Goal: Task Accomplishment & Management: Use online tool/utility

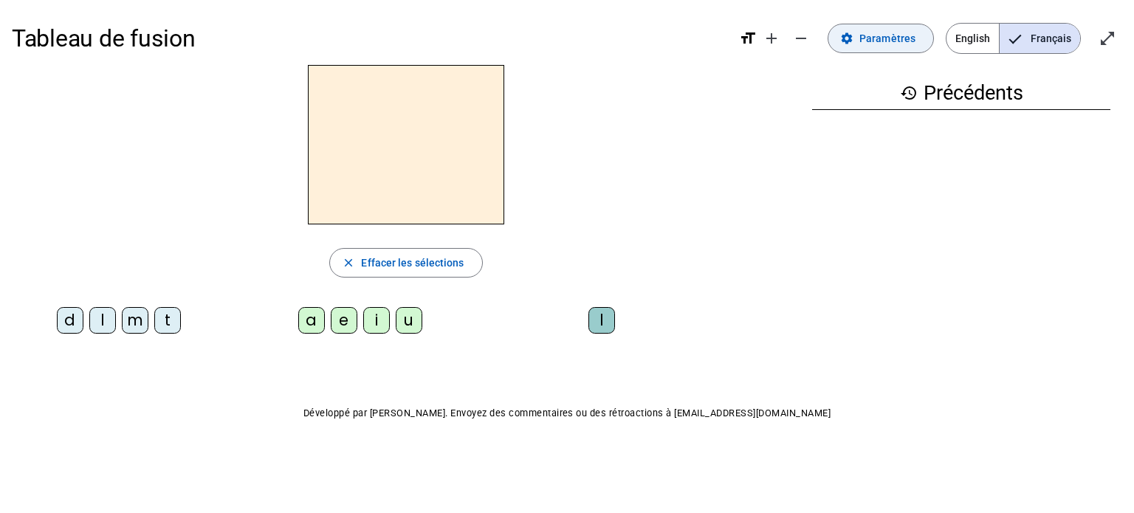
click at [886, 30] on span "Paramètres" at bounding box center [887, 39] width 56 height 18
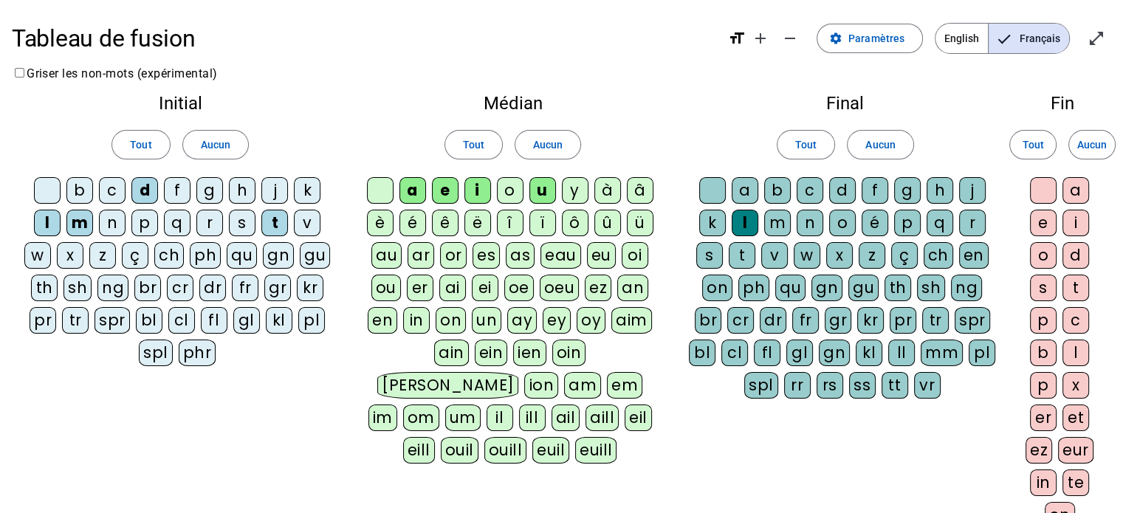
click at [808, 190] on div "c" at bounding box center [810, 190] width 27 height 27
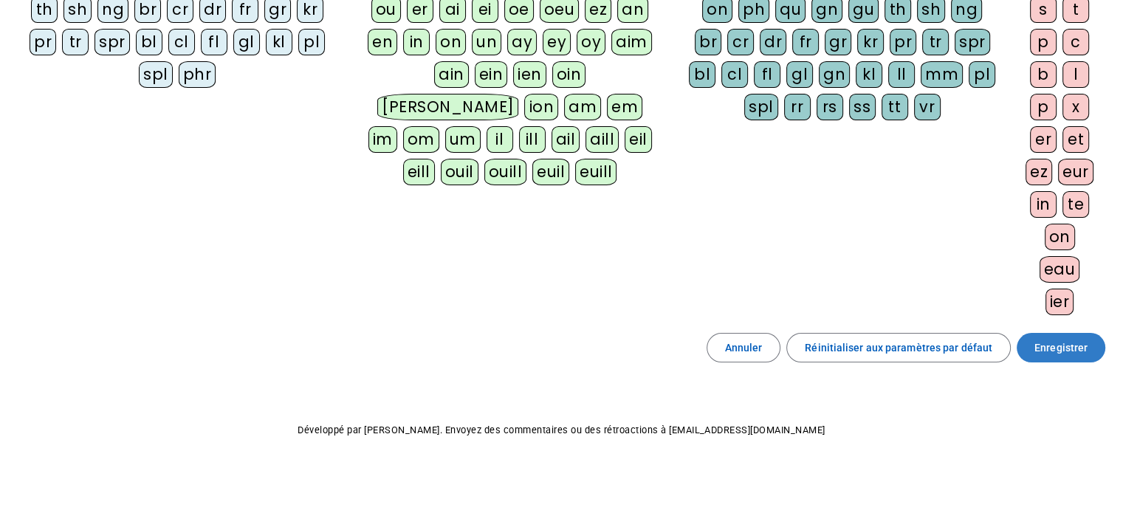
click at [1036, 339] on span "Enregistrer" at bounding box center [1060, 348] width 53 height 18
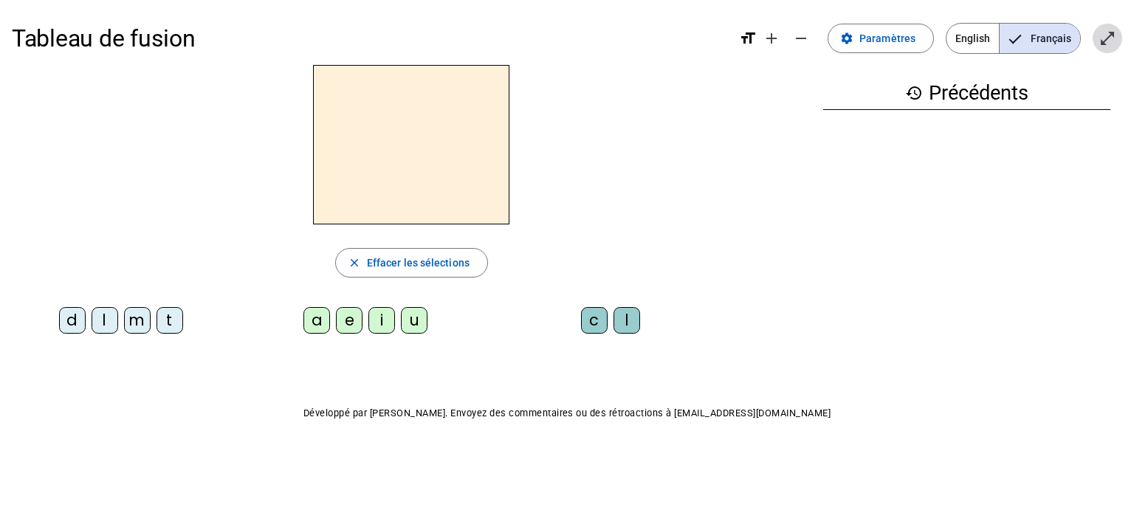
click at [1107, 45] on mat-icon "open_in_full" at bounding box center [1108, 39] width 18 height 18
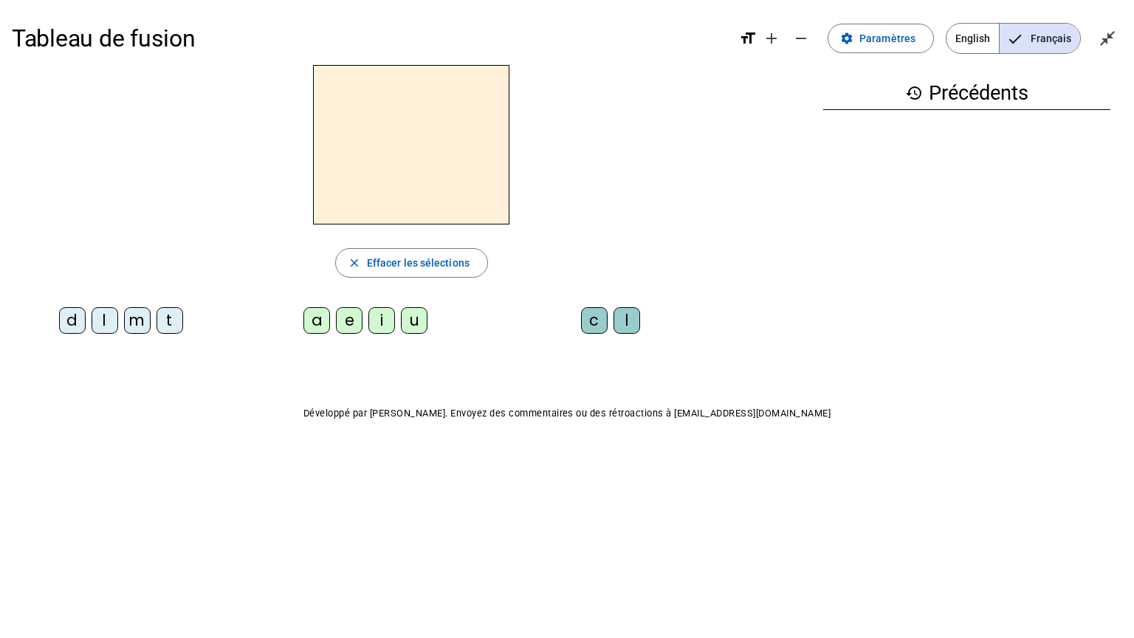
click at [166, 325] on div "t" at bounding box center [170, 320] width 27 height 27
click at [320, 312] on div "a" at bounding box center [316, 320] width 27 height 27
click at [595, 319] on div "c" at bounding box center [594, 320] width 27 height 27
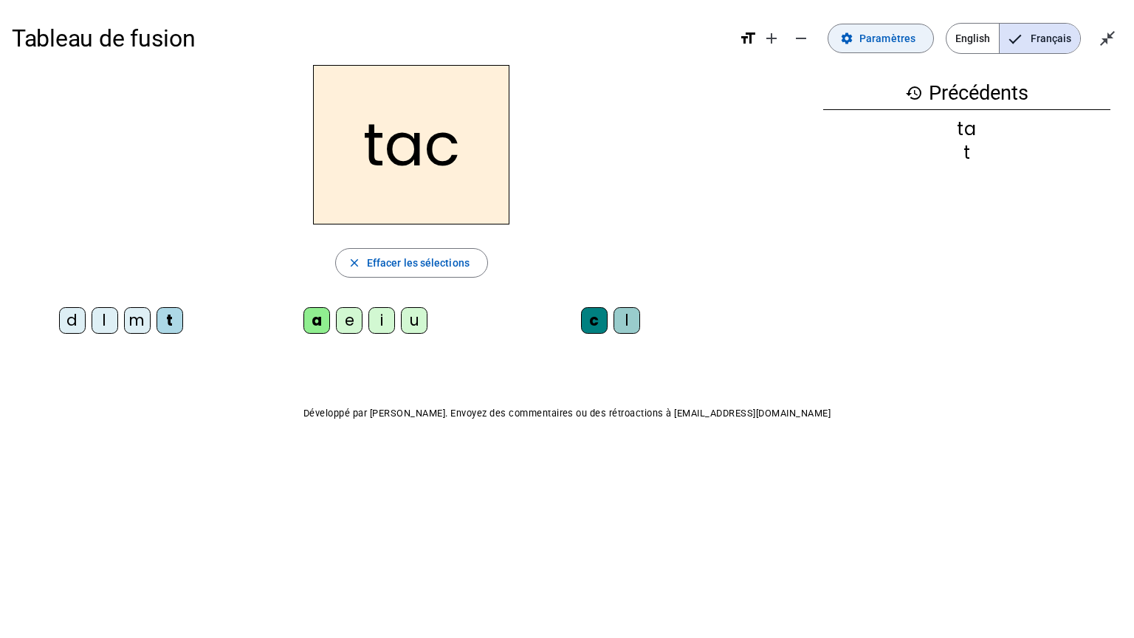
click at [887, 35] on span "Paramètres" at bounding box center [887, 39] width 56 height 18
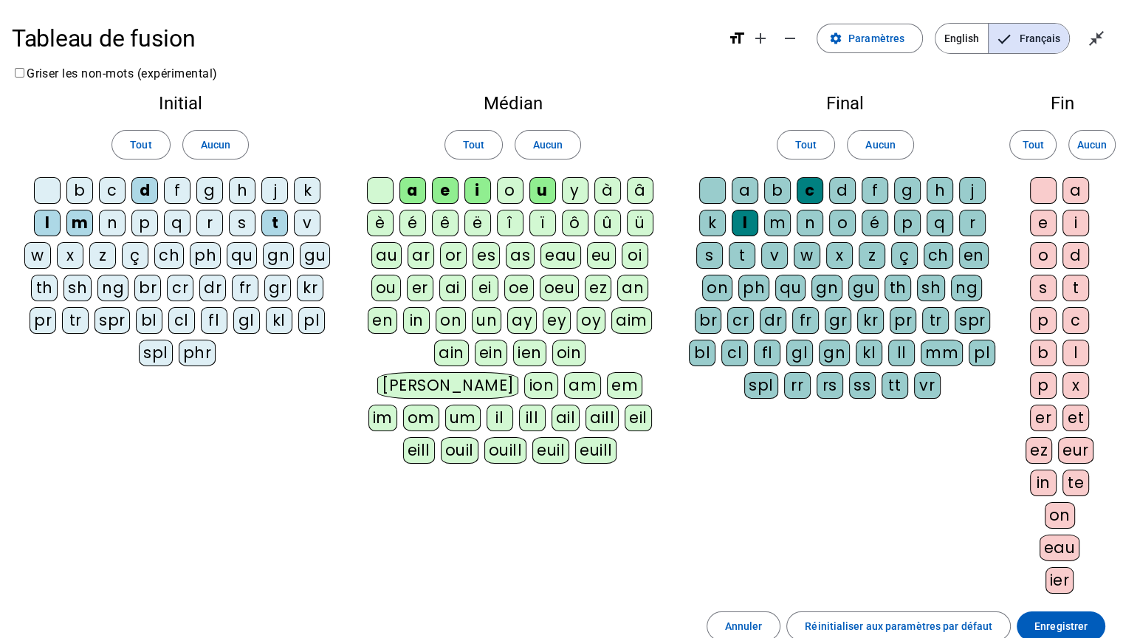
click at [707, 185] on div at bounding box center [712, 190] width 27 height 27
click at [1072, 512] on span "Enregistrer" at bounding box center [1060, 626] width 53 height 18
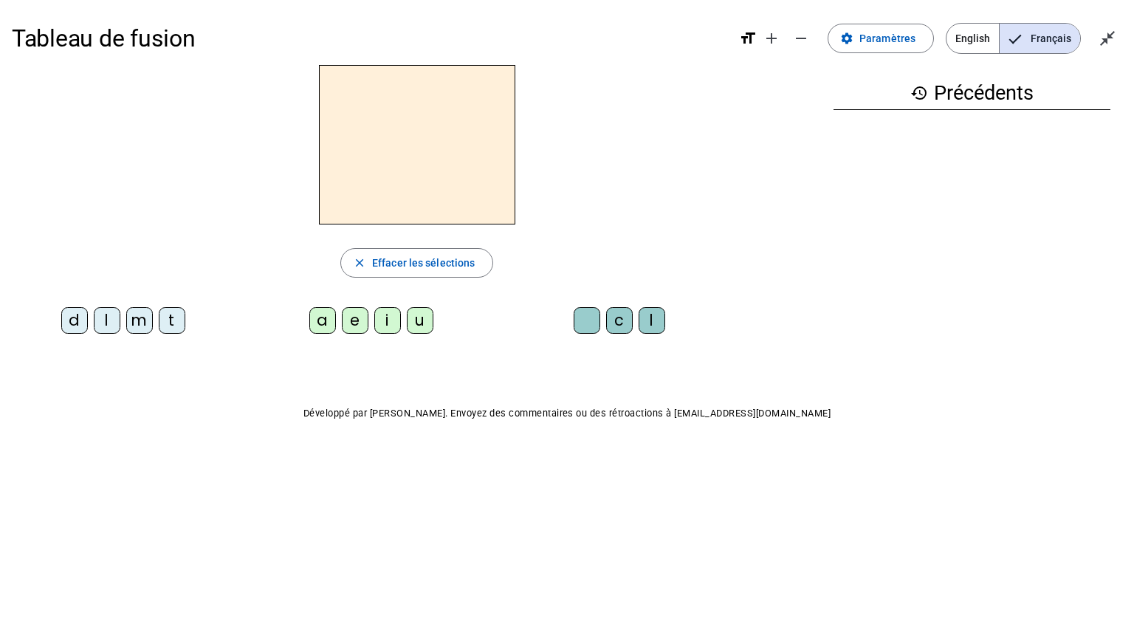
click at [168, 319] on div "t" at bounding box center [172, 320] width 27 height 27
click at [327, 318] on div "a" at bounding box center [322, 320] width 27 height 27
click at [347, 320] on div "e" at bounding box center [355, 320] width 27 height 27
click at [69, 312] on div "d" at bounding box center [74, 320] width 27 height 27
click at [142, 320] on div "m" at bounding box center [139, 320] width 27 height 27
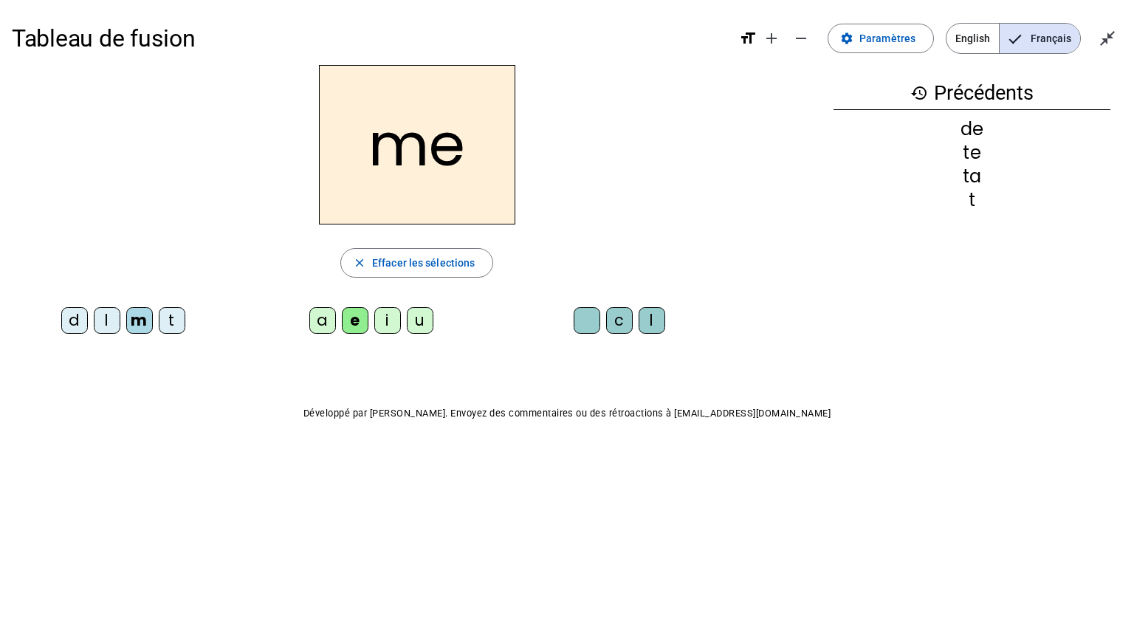
click at [327, 315] on div "a" at bounding box center [322, 320] width 27 height 27
click at [107, 312] on div "l" at bounding box center [107, 320] width 27 height 27
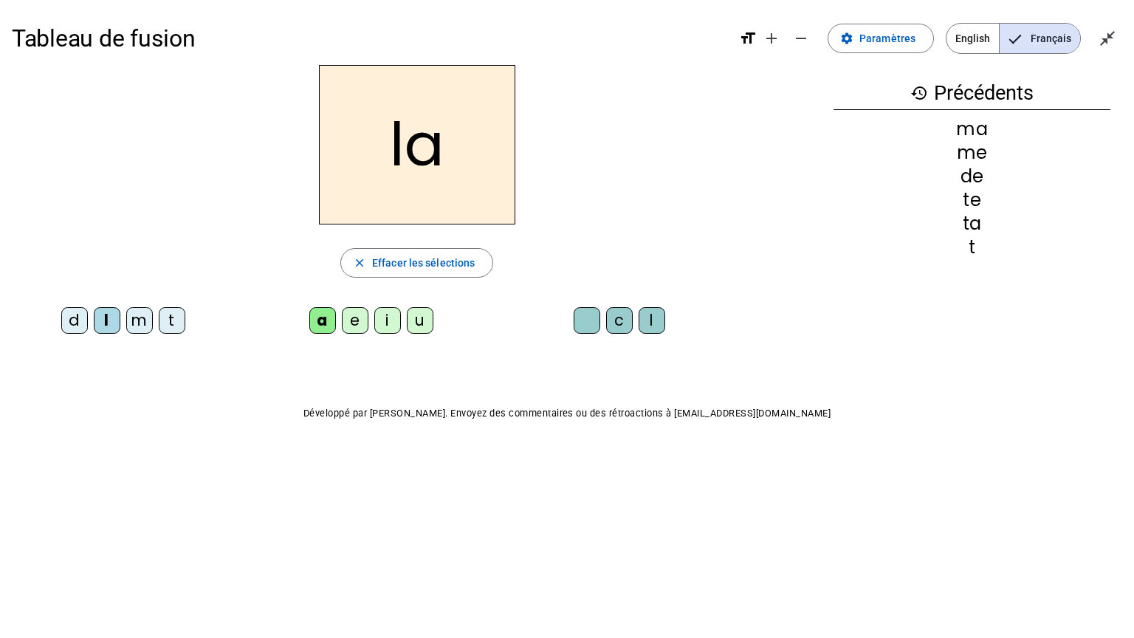
click at [608, 314] on div "c" at bounding box center [619, 320] width 27 height 27
